Goal: Find specific page/section: Find specific page/section

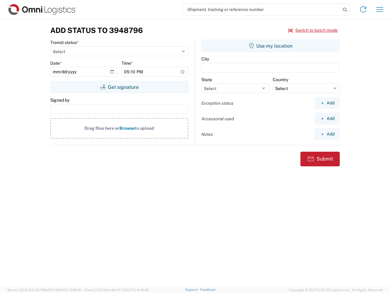
click at [262, 9] on input "search" at bounding box center [262, 10] width 158 height 12
click at [345, 10] on icon at bounding box center [345, 9] width 9 height 9
click at [363, 9] on icon at bounding box center [363, 10] width 10 height 10
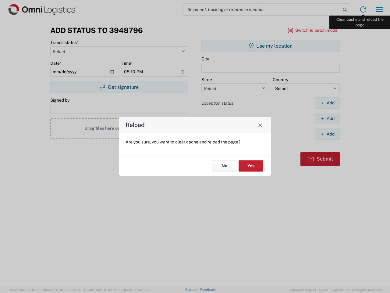
click at [380, 9] on div "Reload Are you sure, you want to clear cache and reload the page? No Yes" at bounding box center [195, 146] width 390 height 293
click at [313, 30] on div "Reload Are you sure, you want to clear cache and reload the page? No Yes" at bounding box center [195, 146] width 390 height 293
click at [119, 87] on div "Reload Are you sure, you want to clear cache and reload the page? No Yes" at bounding box center [195, 146] width 390 height 293
click at [271, 46] on div "Reload Are you sure, you want to clear cache and reload the page? No Yes" at bounding box center [195, 146] width 390 height 293
click at [327, 103] on div "Reload Are you sure, you want to clear cache and reload the page? No Yes" at bounding box center [195, 146] width 390 height 293
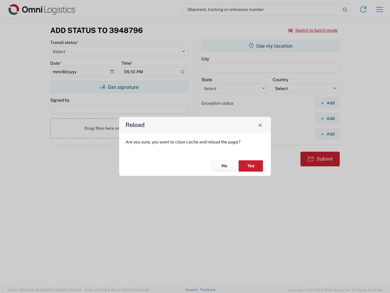
click at [327, 118] on div "Reload Are you sure, you want to clear cache and reload the page? No Yes" at bounding box center [195, 146] width 390 height 293
click at [327, 134] on div "Reload Are you sure, you want to clear cache and reload the page? No Yes" at bounding box center [195, 146] width 390 height 293
